Goal: Transaction & Acquisition: Purchase product/service

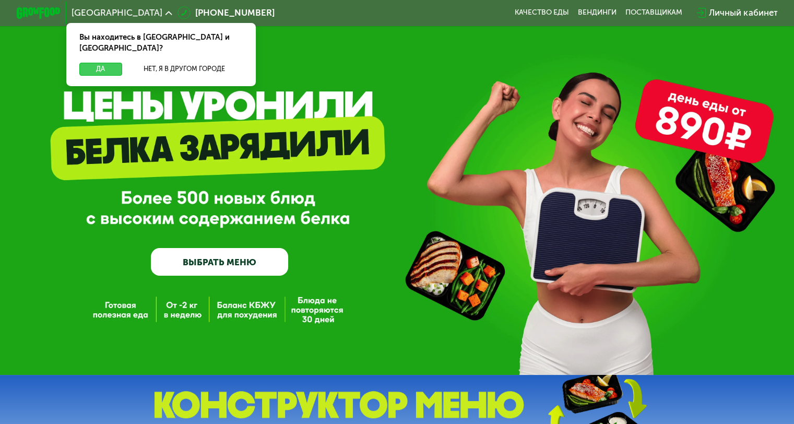
click at [96, 63] on button "Да" at bounding box center [100, 69] width 42 height 13
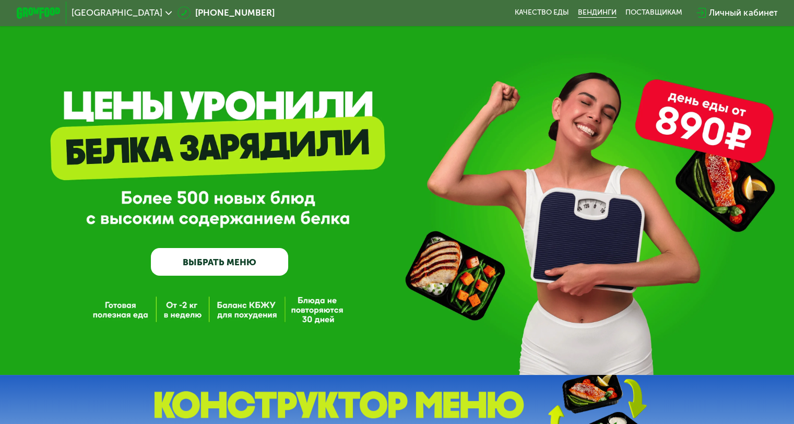
click at [586, 15] on link "Вендинги" at bounding box center [597, 12] width 39 height 9
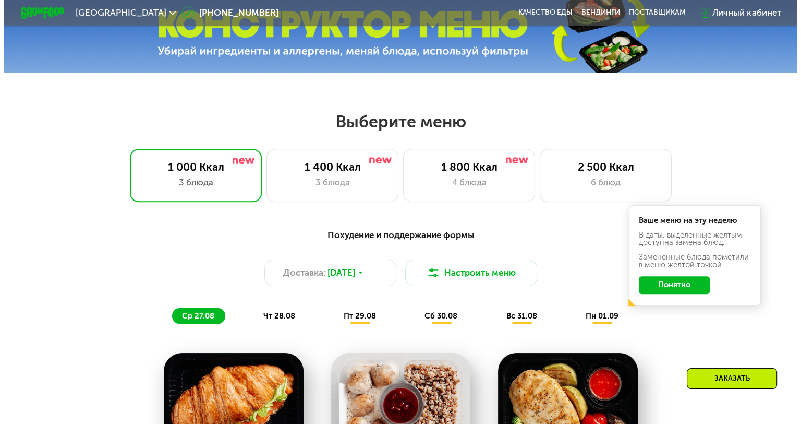
scroll to position [417, 0]
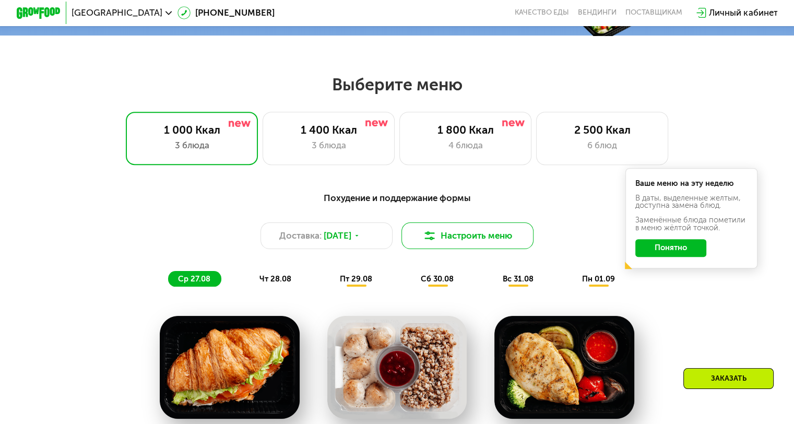
click at [457, 239] on button "Настроить меню" at bounding box center [467, 235] width 133 height 27
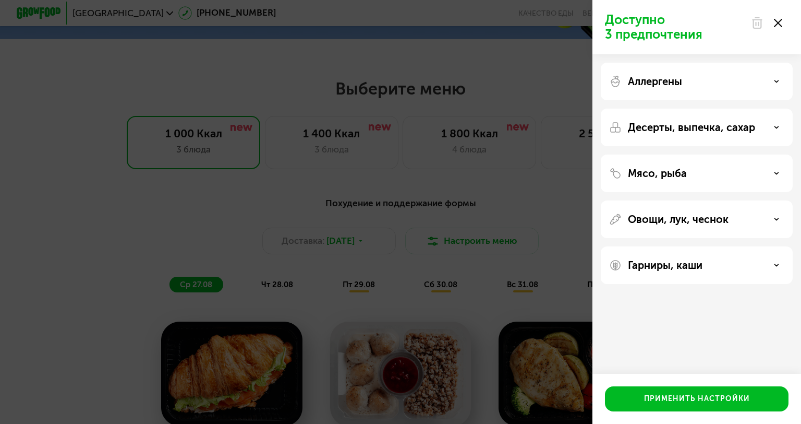
click at [713, 87] on div "Аллергены" at bounding box center [696, 81] width 175 height 13
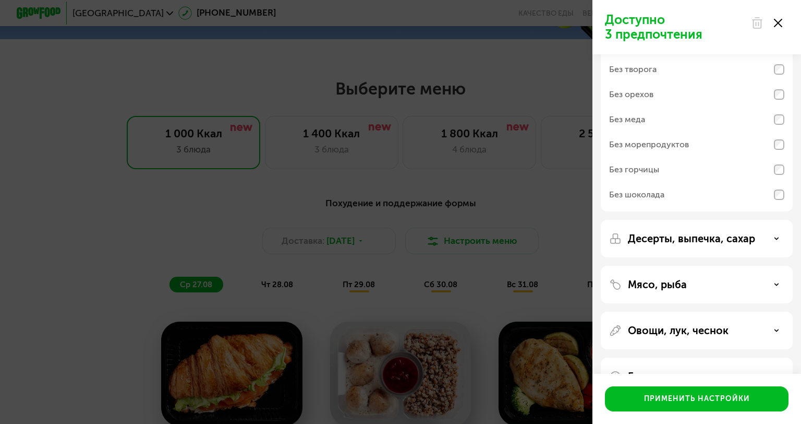
scroll to position [0, 0]
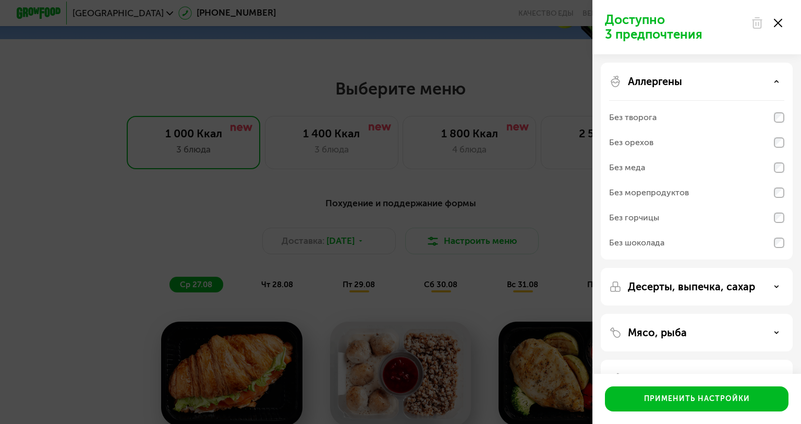
click at [708, 79] on div "Аллергены" at bounding box center [696, 81] width 175 height 13
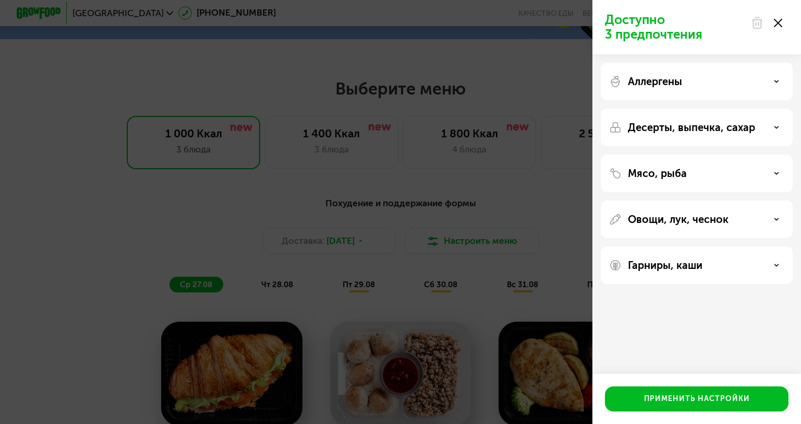
click at [709, 131] on p "Десерты, выпечка, сахар" at bounding box center [691, 127] width 127 height 13
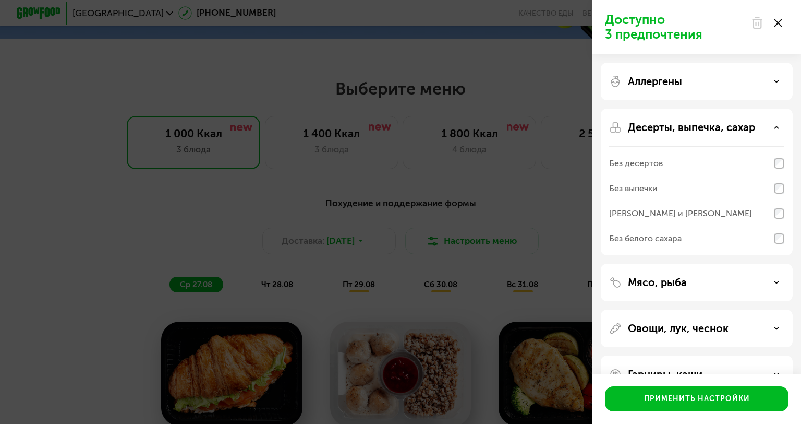
click at [699, 123] on p "Десерты, выпечка, сахар" at bounding box center [691, 127] width 127 height 13
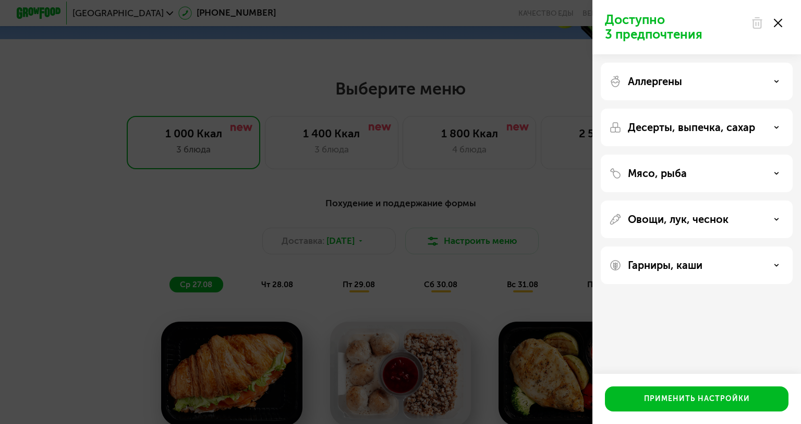
click at [697, 176] on div "Мясо, рыба" at bounding box center [696, 173] width 175 height 13
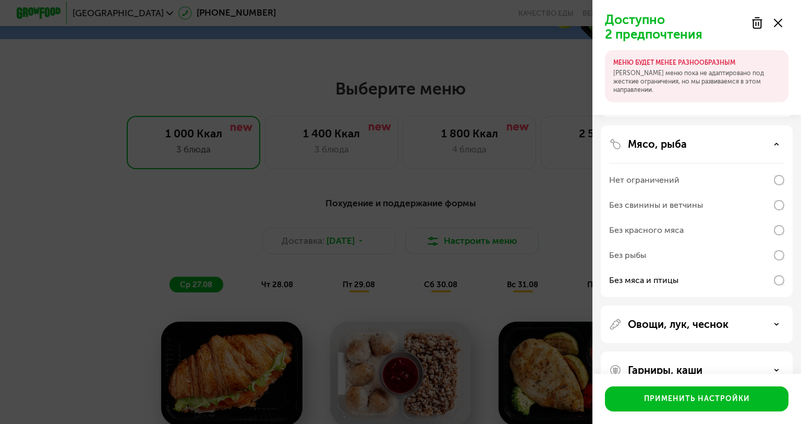
scroll to position [106, 0]
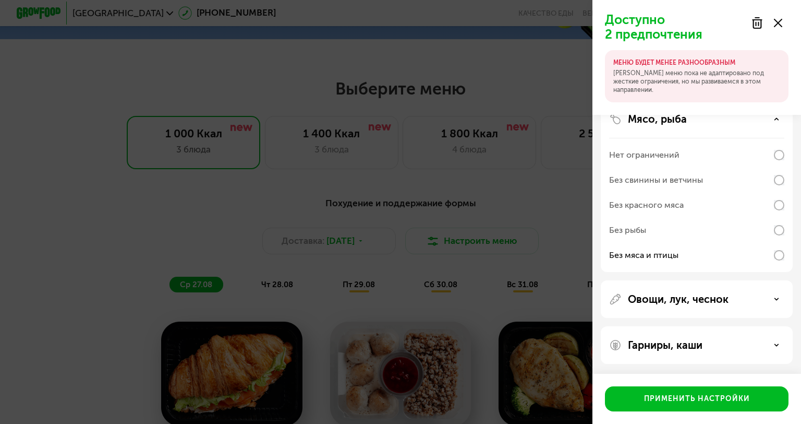
click at [722, 121] on div "Мясо, рыба" at bounding box center [696, 119] width 175 height 13
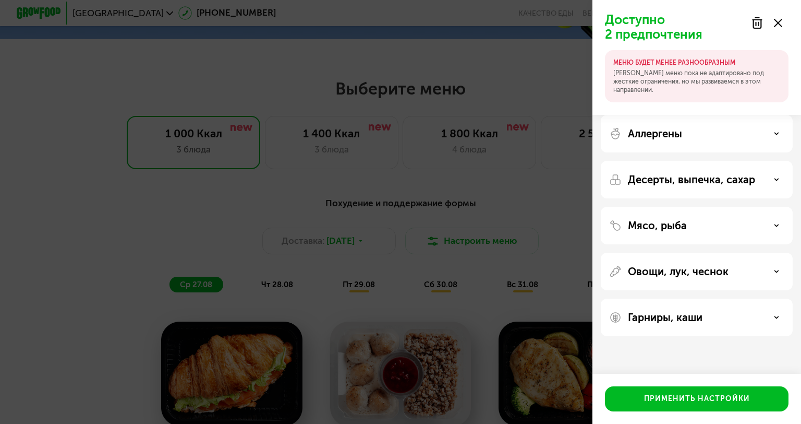
click at [703, 229] on div "Мясо, рыба" at bounding box center [696, 225] width 175 height 13
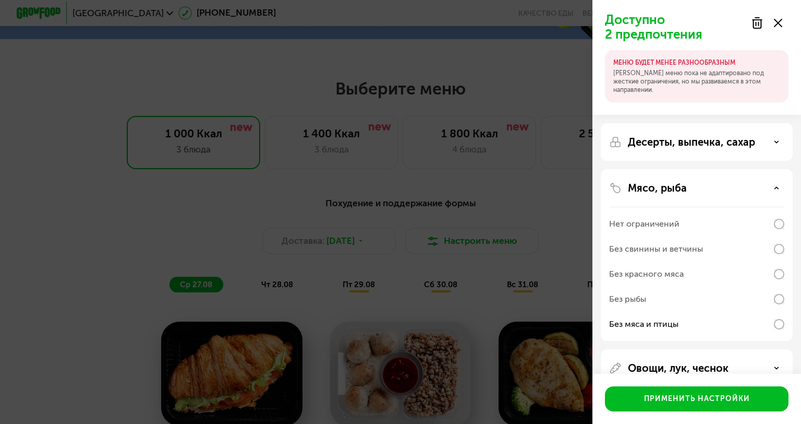
scroll to position [106, 0]
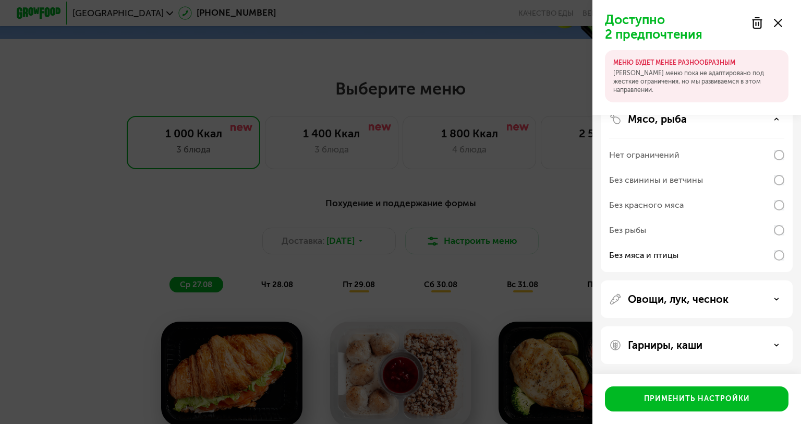
click at [709, 297] on p "Овощи, лук, чеснок" at bounding box center [678, 299] width 101 height 13
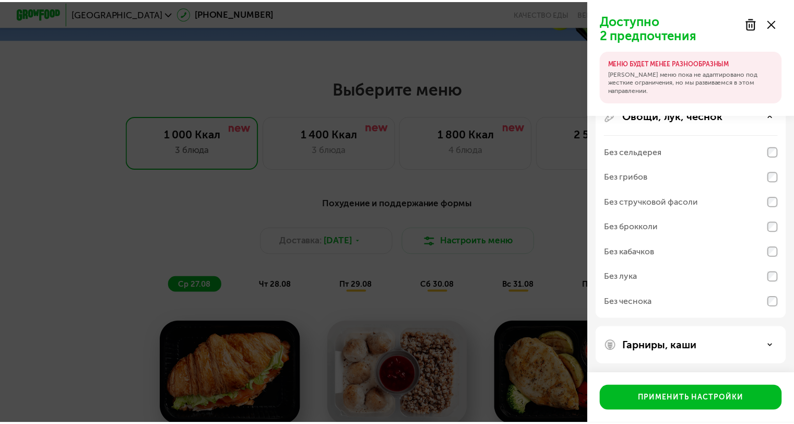
scroll to position [291, 0]
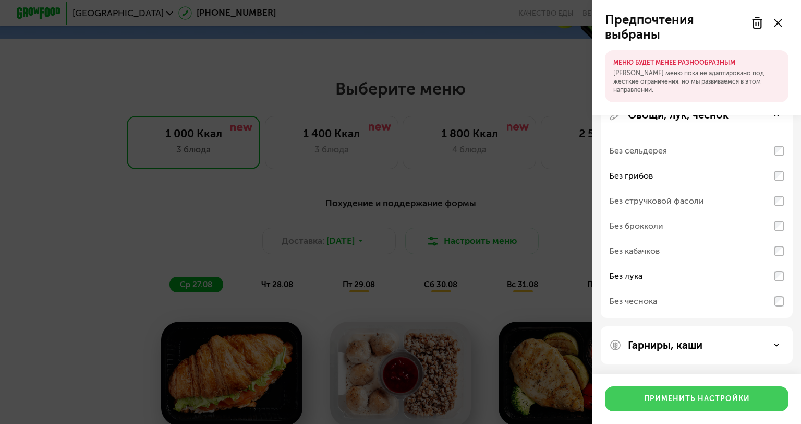
click at [713, 394] on div "Применить настройки" at bounding box center [697, 398] width 106 height 10
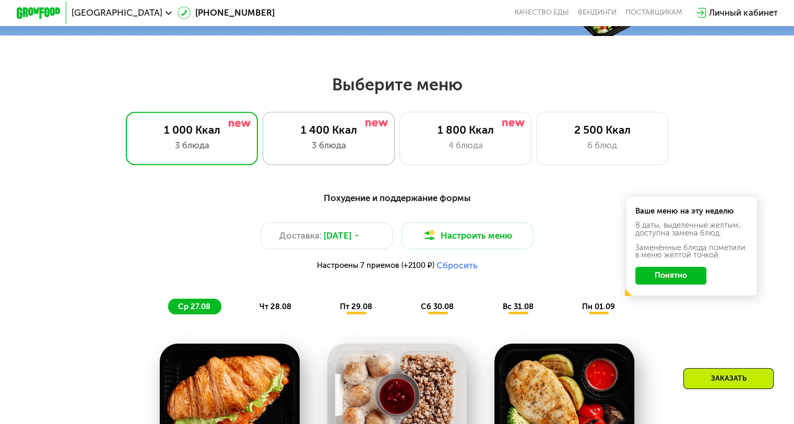
click at [337, 152] on div "3 блюда" at bounding box center [328, 145] width 109 height 13
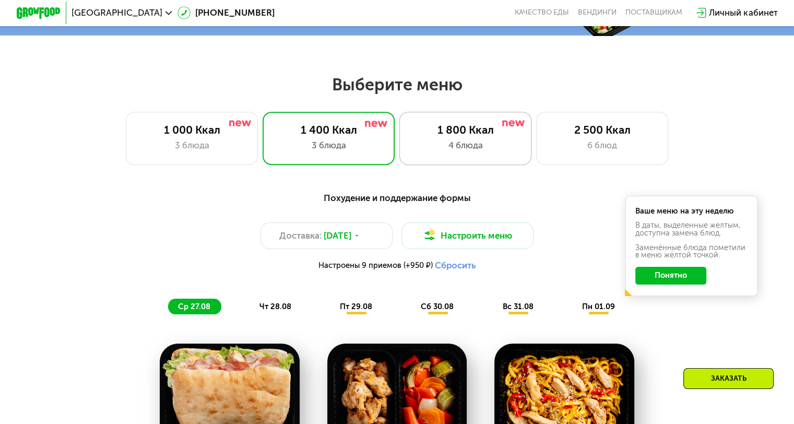
click at [484, 152] on div "4 блюда" at bounding box center [465, 145] width 109 height 13
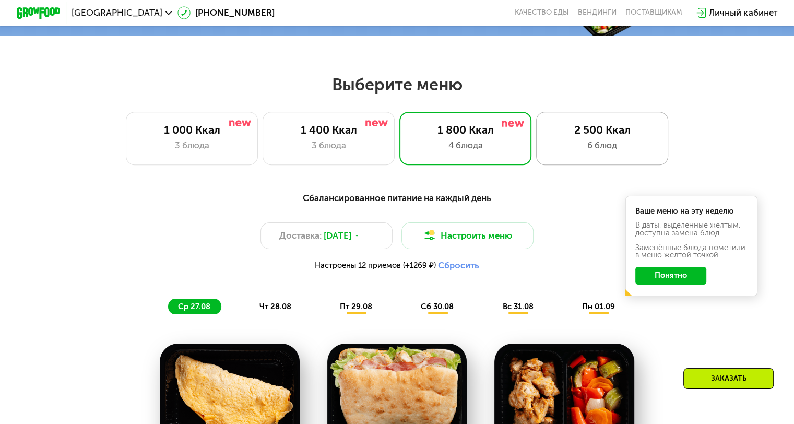
click at [556, 151] on div "6 блюд" at bounding box center [601, 145] width 109 height 13
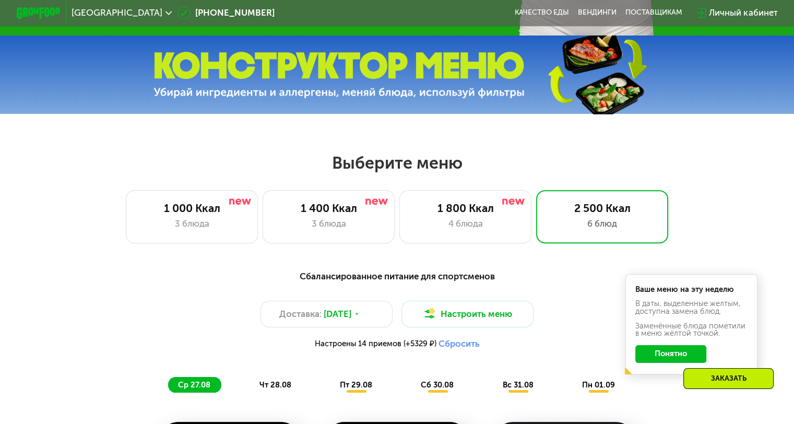
scroll to position [470, 0]
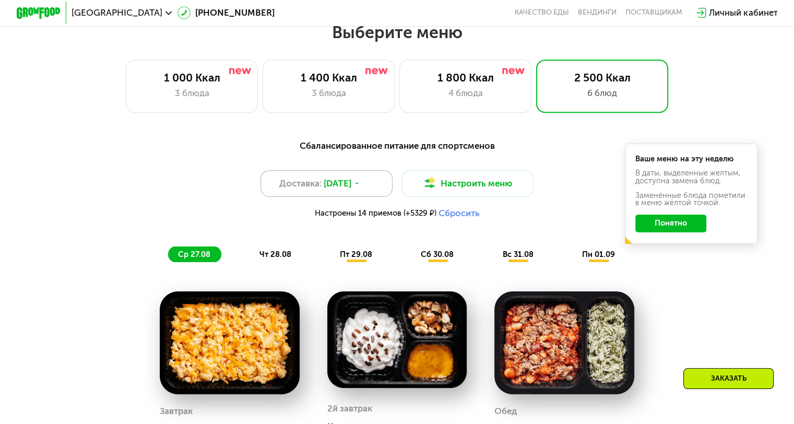
click at [348, 190] on span "[DATE]" at bounding box center [338, 183] width 28 height 13
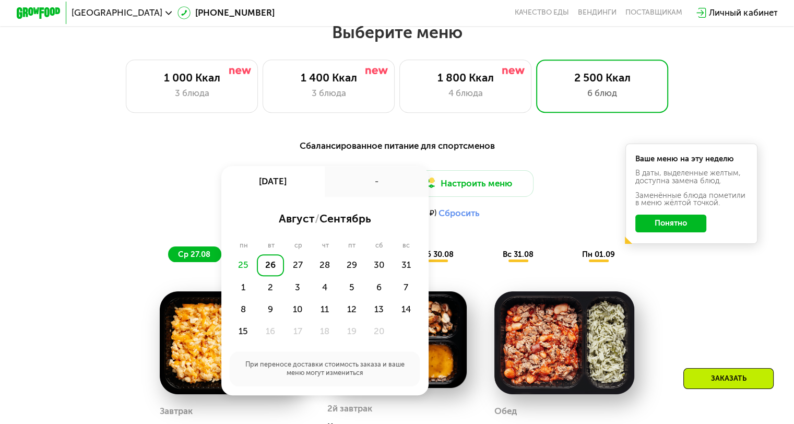
click at [577, 175] on div "Доставка: [DATE] авг, вт - август / сентябрь пн вт ср чт пт сб вс 25 26 27 28 2…" at bounding box center [396, 197] width 653 height 54
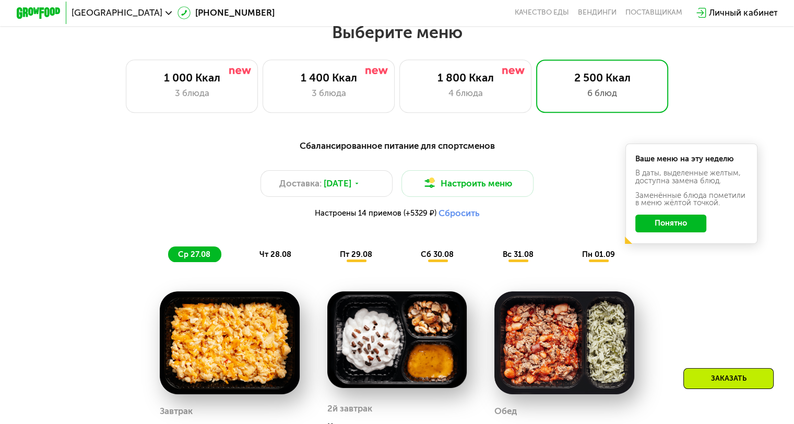
click at [277, 259] on span "чт 28.08" at bounding box center [275, 253] width 32 height 9
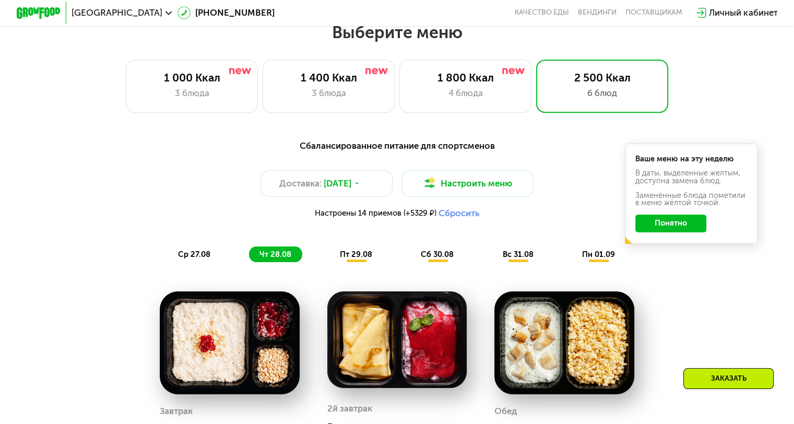
click at [411, 260] on div "пт 29.08" at bounding box center [438, 254] width 54 height 16
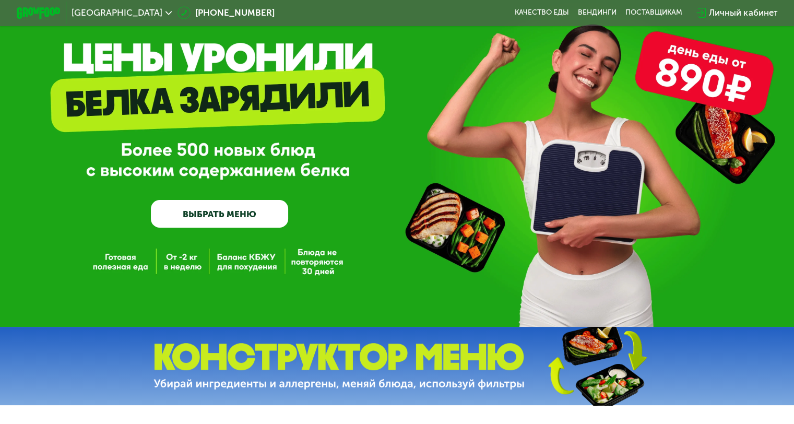
scroll to position [0, 0]
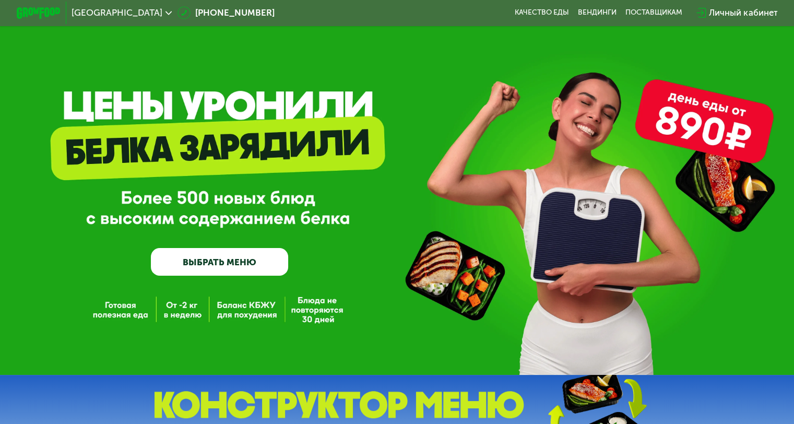
click at [220, 262] on link "ВЫБРАТЬ МЕНЮ" at bounding box center [219, 262] width 137 height 28
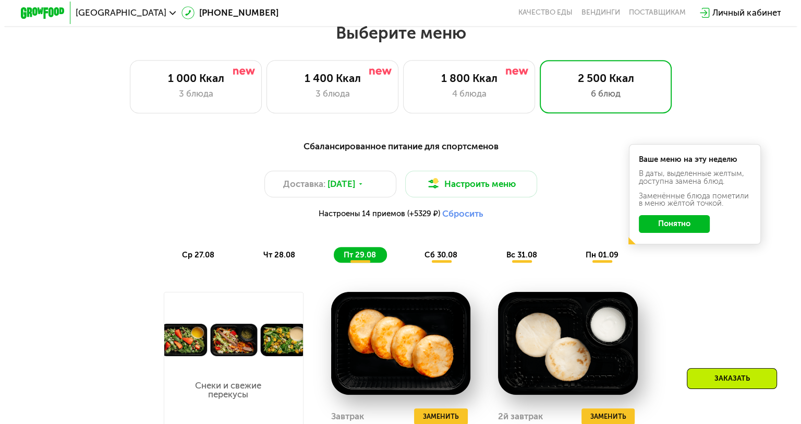
scroll to position [470, 0]
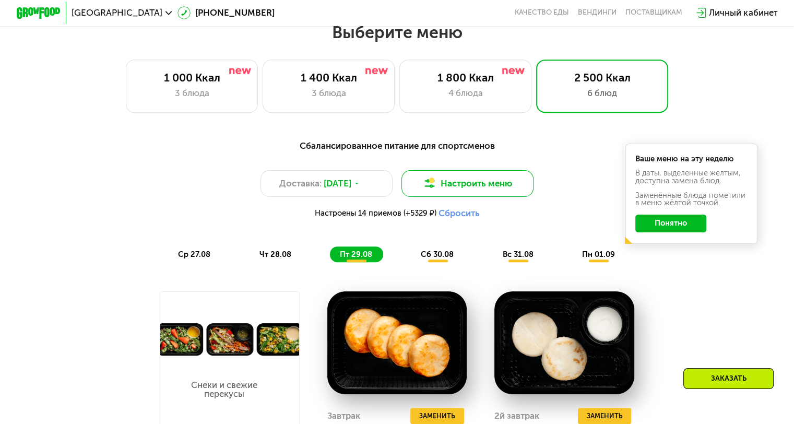
click at [485, 197] on button "Настроить меню" at bounding box center [467, 183] width 133 height 27
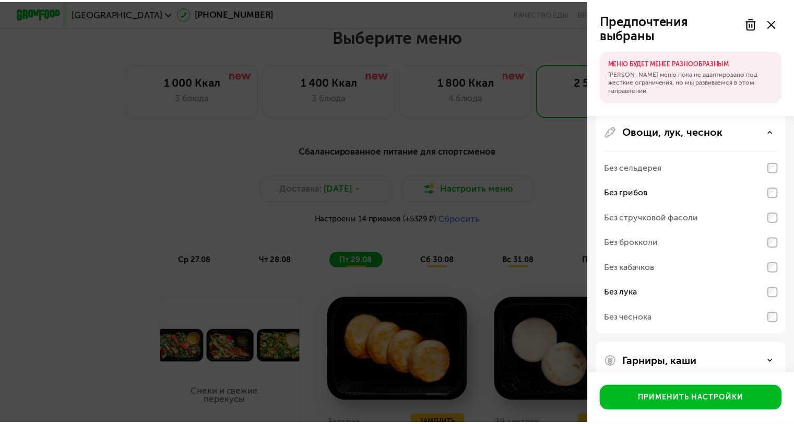
scroll to position [291, 0]
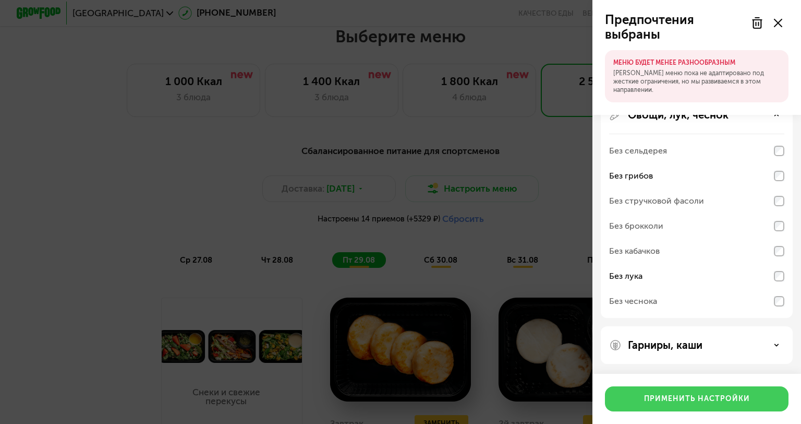
click at [675, 392] on button "Применить настройки" at bounding box center [697, 398] width 184 height 25
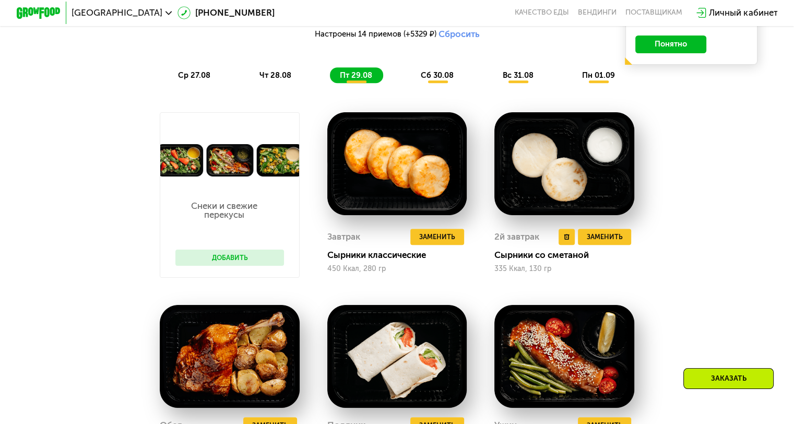
scroll to position [678, 0]
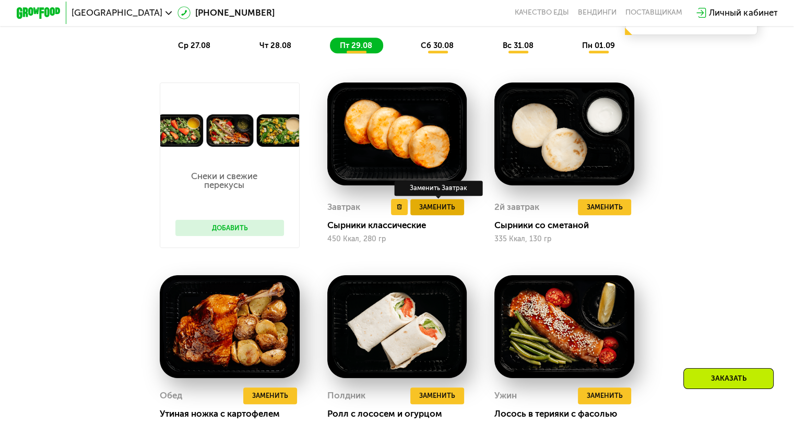
click at [436, 212] on span "Заменить" at bounding box center [437, 206] width 36 height 11
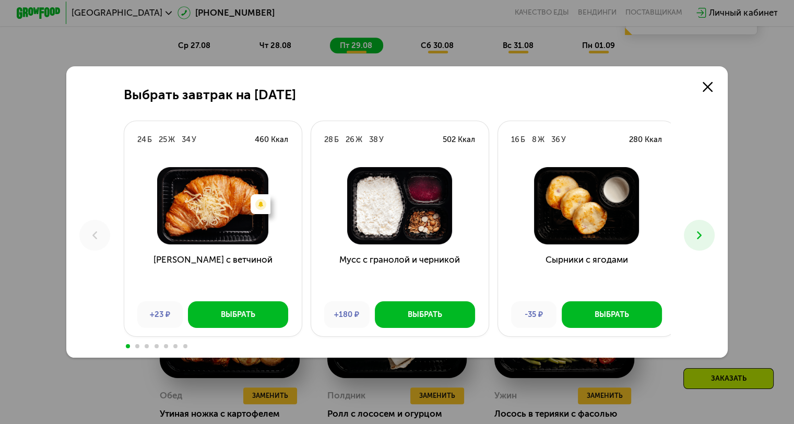
scroll to position [730, 0]
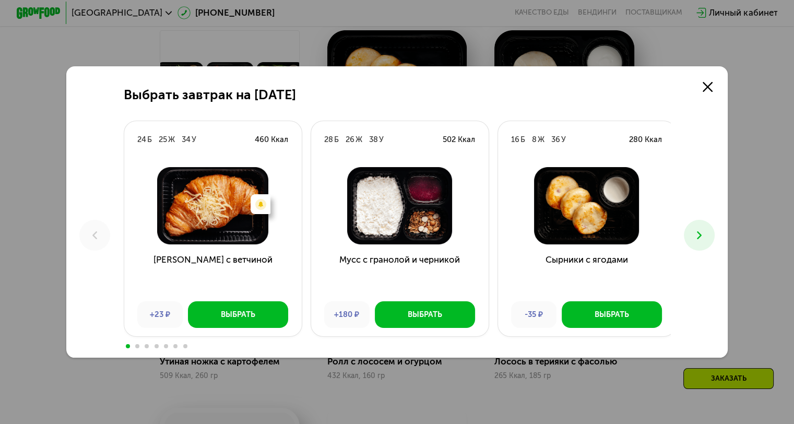
click at [589, 261] on h3 "Сырники с ягодами" at bounding box center [586, 273] width 177 height 40
click at [589, 224] on img at bounding box center [586, 205] width 160 height 77
click at [705, 233] on icon at bounding box center [698, 235] width 13 height 13
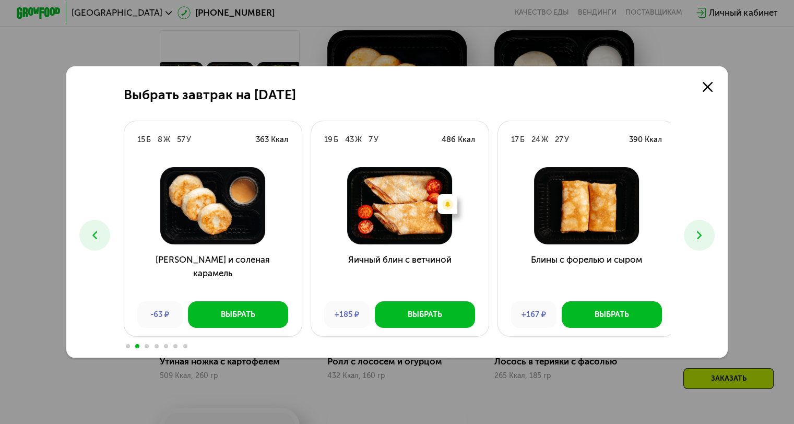
click at [705, 233] on icon at bounding box center [698, 235] width 13 height 13
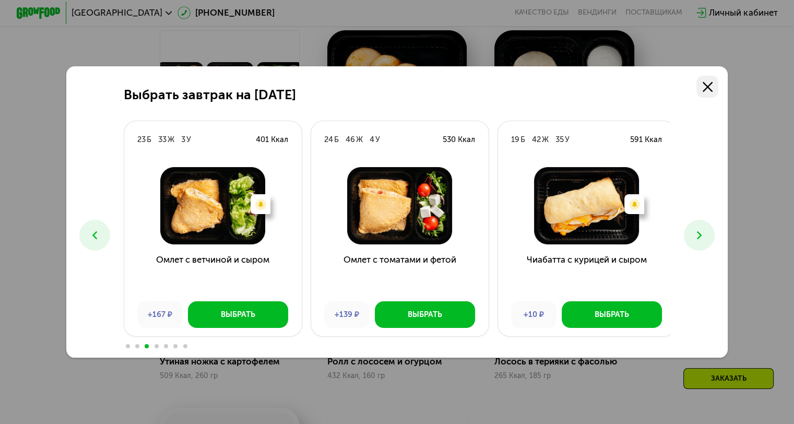
click at [708, 86] on icon at bounding box center [707, 87] width 10 height 10
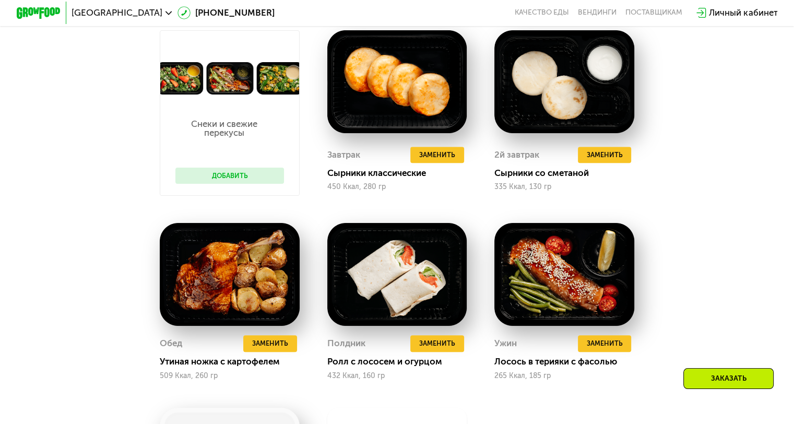
click at [734, 377] on div "Заказать" at bounding box center [728, 378] width 90 height 21
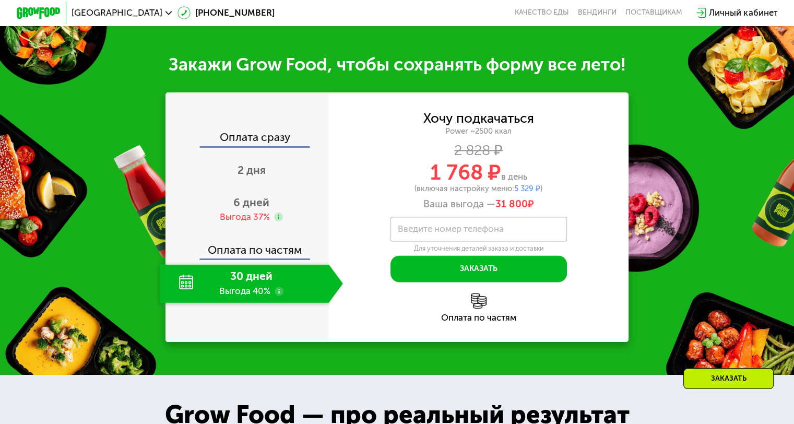
scroll to position [1375, 0]
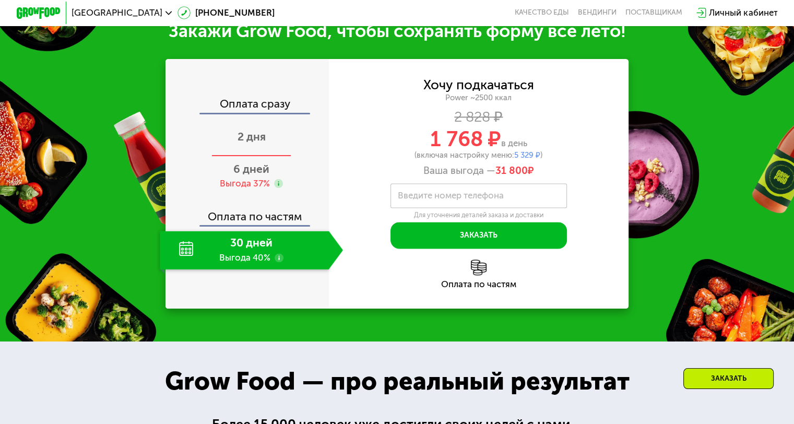
click at [269, 157] on div "2 дня" at bounding box center [251, 137] width 183 height 39
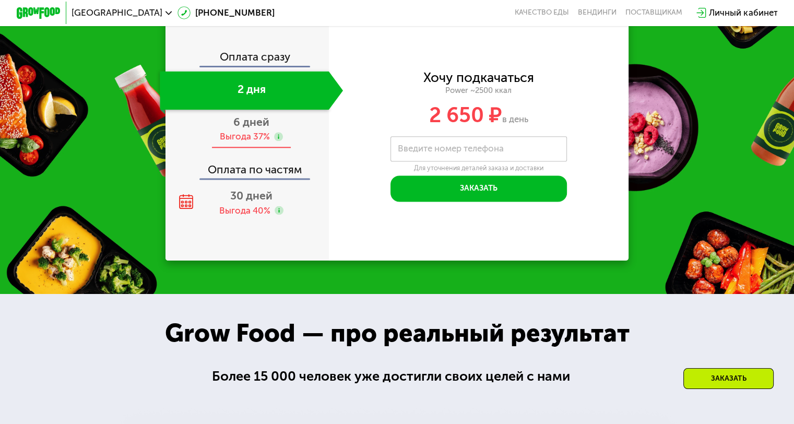
scroll to position [1323, 0]
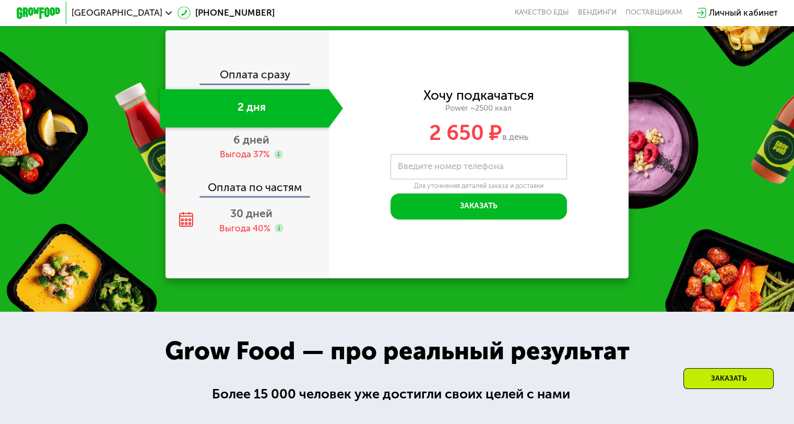
click at [257, 73] on div "Оплата сразу" at bounding box center [247, 76] width 162 height 14
click at [257, 77] on div "Оплата сразу" at bounding box center [247, 76] width 162 height 14
click at [200, 69] on div "Оплата сразу 2 дня 6 дней Выгода 37% Оплата по частям 30 дней Выгода 40%" at bounding box center [246, 154] width 163 height 248
click at [261, 71] on div "Оплата сразу" at bounding box center [247, 76] width 162 height 14
click at [256, 145] on span "6 дней" at bounding box center [251, 139] width 36 height 13
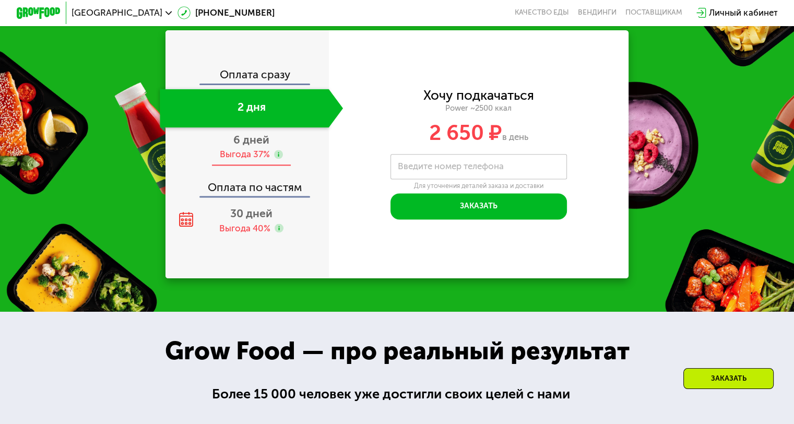
scroll to position [1350, 0]
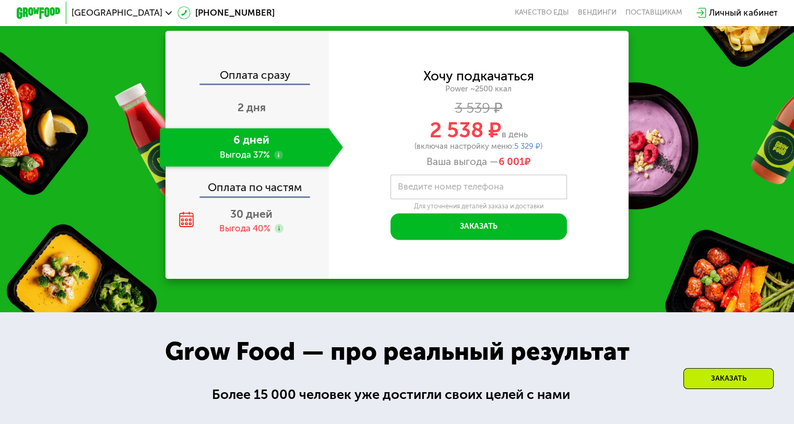
click at [279, 157] on use at bounding box center [278, 154] width 9 height 9
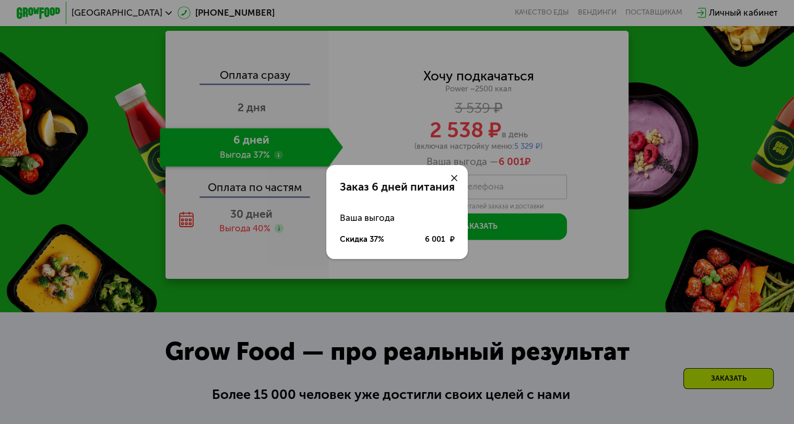
click at [455, 179] on icon at bounding box center [454, 178] width 7 height 7
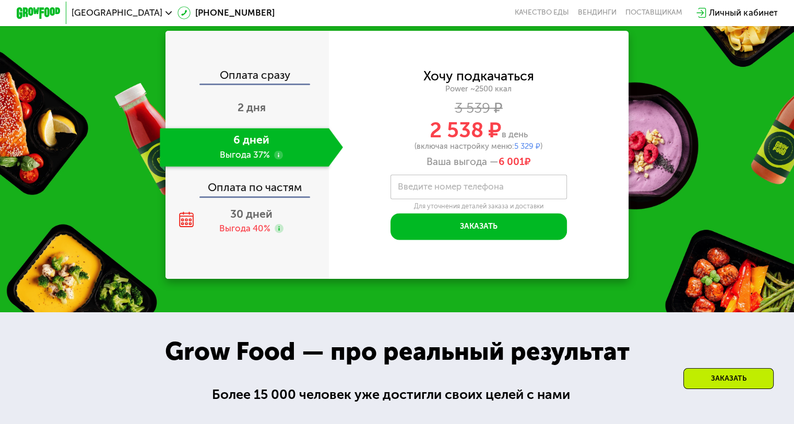
click at [267, 196] on div "Оплата по частям" at bounding box center [247, 184] width 162 height 26
click at [268, 193] on div "Оплата по частям" at bounding box center [247, 184] width 162 height 26
click at [262, 211] on span "30 дней" at bounding box center [251, 213] width 42 height 13
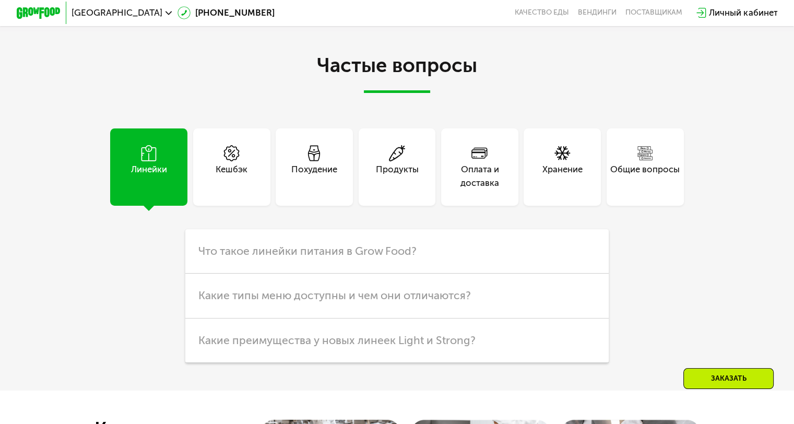
scroll to position [2968, 0]
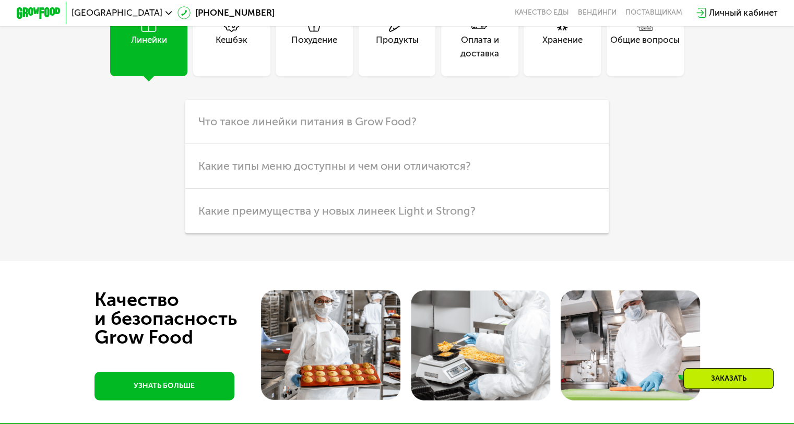
click at [405, 60] on div "Продукты" at bounding box center [397, 46] width 43 height 27
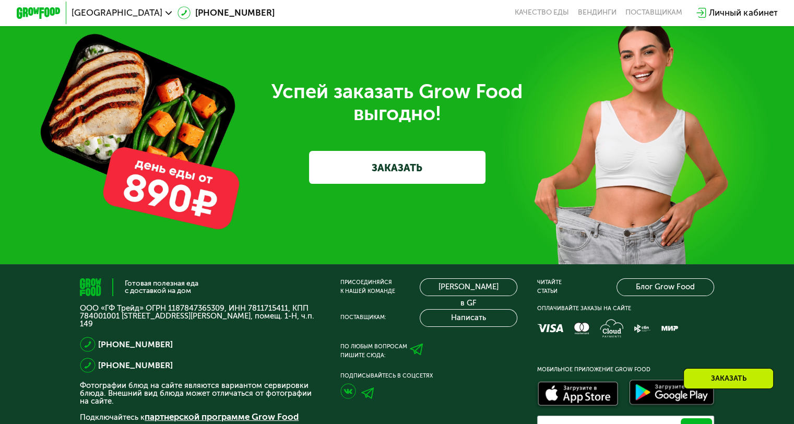
scroll to position [3474, 0]
